Goal: Task Accomplishment & Management: Use online tool/utility

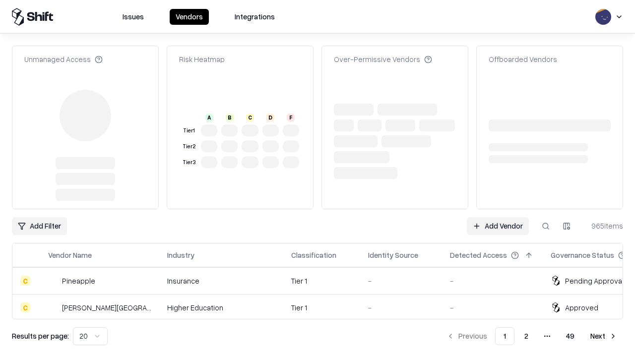
click at [498, 217] on link "Add Vendor" at bounding box center [498, 226] width 62 height 18
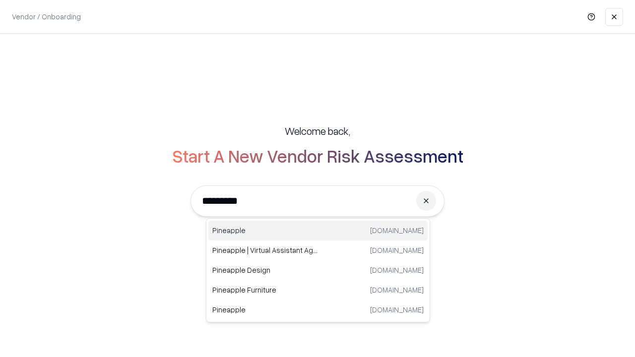
click at [318, 231] on div "Pineapple [DOMAIN_NAME]" at bounding box center [317, 231] width 219 height 20
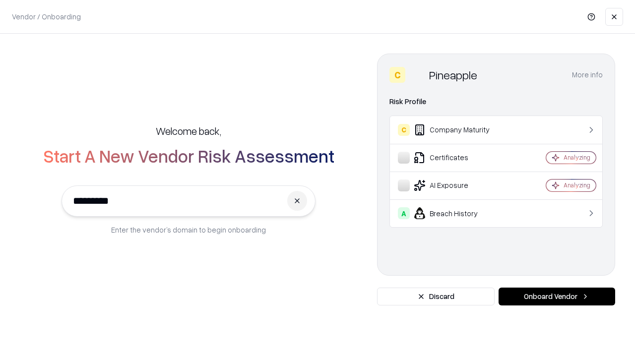
type input "*********"
click at [557, 297] on button "Onboard Vendor" at bounding box center [557, 297] width 117 height 18
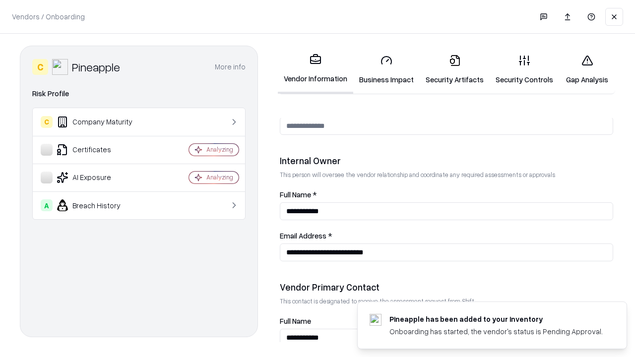
scroll to position [514, 0]
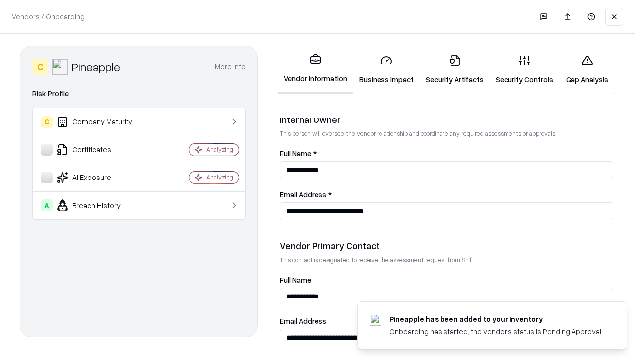
click at [387, 69] on link "Business Impact" at bounding box center [386, 70] width 67 height 46
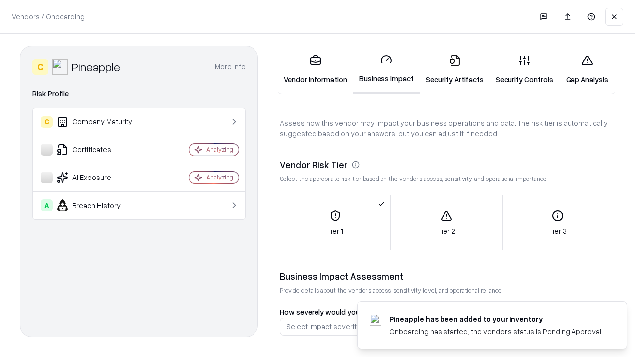
click at [455, 69] on link "Security Artifacts" at bounding box center [455, 70] width 70 height 46
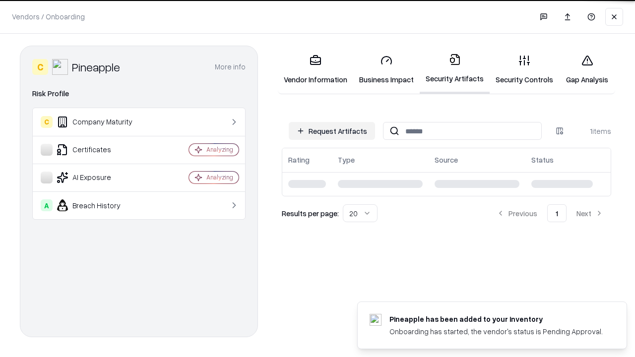
click at [332, 131] on button "Request Artifacts" at bounding box center [332, 131] width 86 height 18
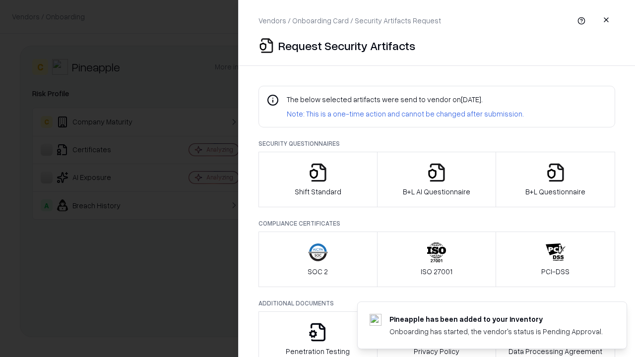
click at [318, 180] on icon "button" at bounding box center [318, 173] width 20 height 20
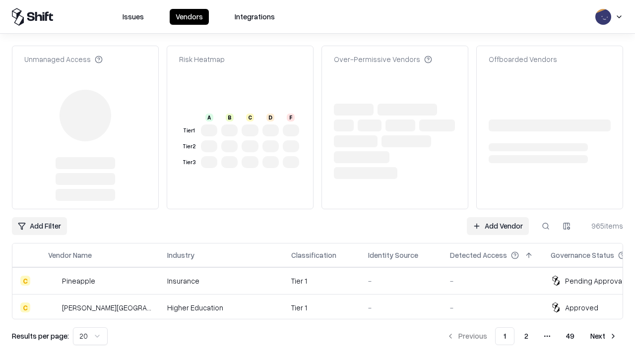
click at [498, 217] on link "Add Vendor" at bounding box center [498, 226] width 62 height 18
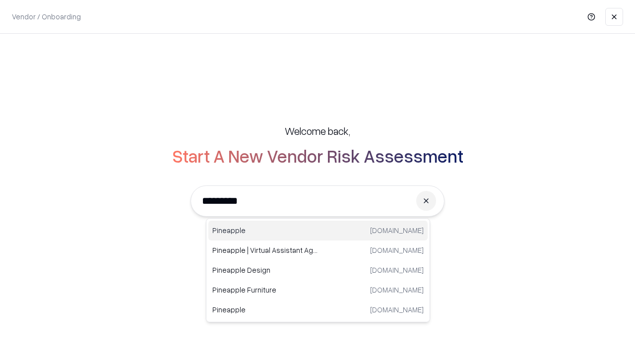
click at [318, 231] on div "Pineapple [DOMAIN_NAME]" at bounding box center [317, 231] width 219 height 20
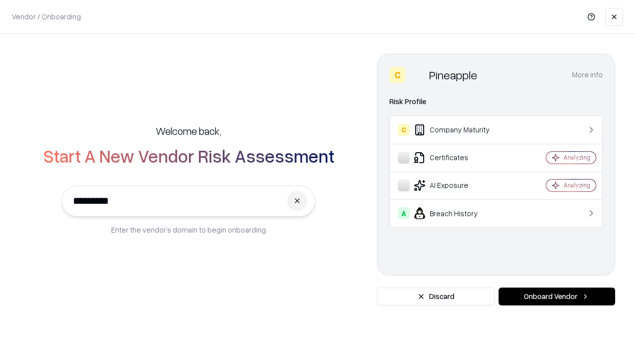
type input "*********"
click at [557, 297] on button "Onboard Vendor" at bounding box center [557, 297] width 117 height 18
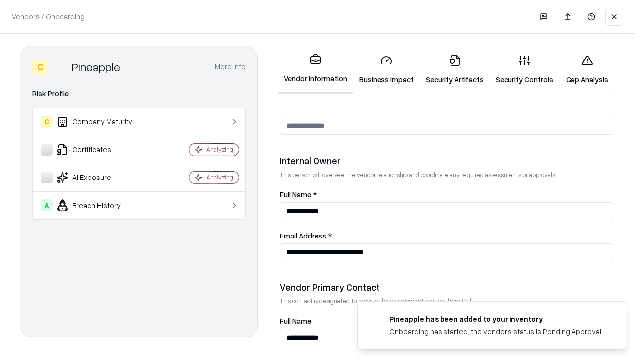
scroll to position [514, 0]
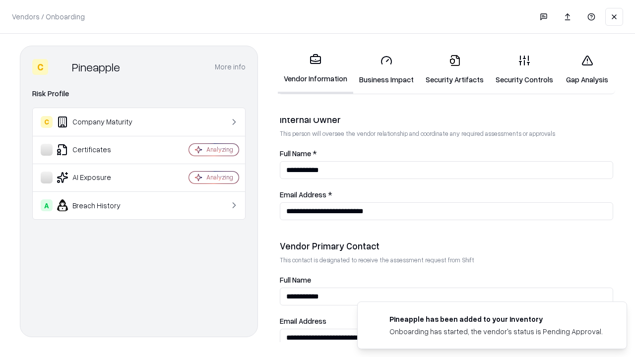
click at [587, 69] on link "Gap Analysis" at bounding box center [587, 70] width 56 height 46
